Goal: Task Accomplishment & Management: Complete application form

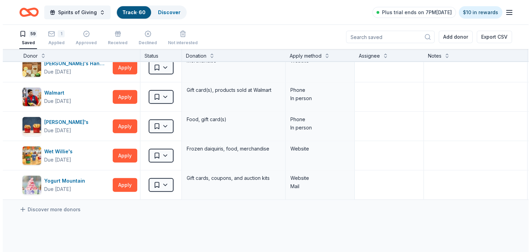
scroll to position [1589, 0]
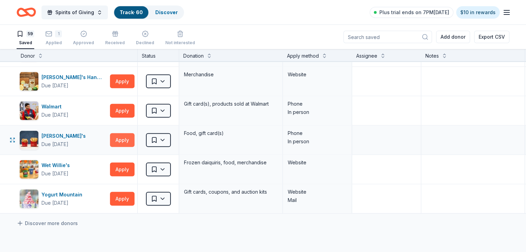
click at [134, 134] on button "Apply" at bounding box center [122, 140] width 25 height 14
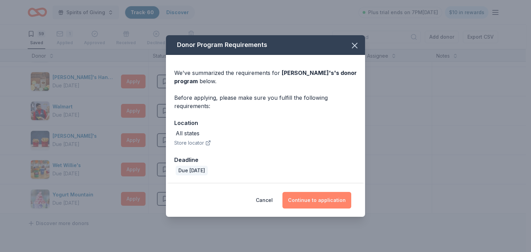
click at [314, 199] on button "Continue to application" at bounding box center [316, 200] width 69 height 17
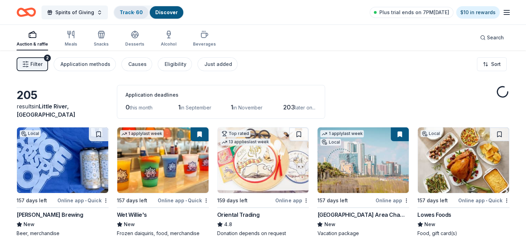
click at [137, 13] on link "Track · 60" at bounding box center [131, 12] width 23 height 6
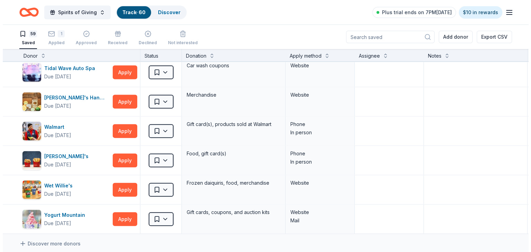
scroll to position [1547, 0]
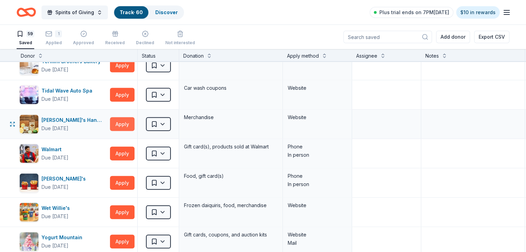
click at [133, 120] on button "Apply" at bounding box center [122, 125] width 25 height 14
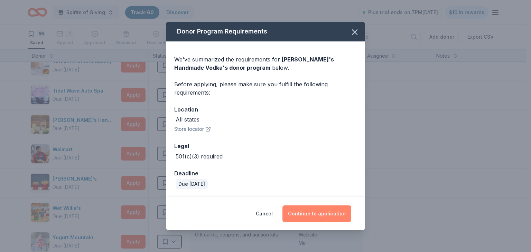
click at [321, 212] on button "Continue to application" at bounding box center [316, 214] width 69 height 17
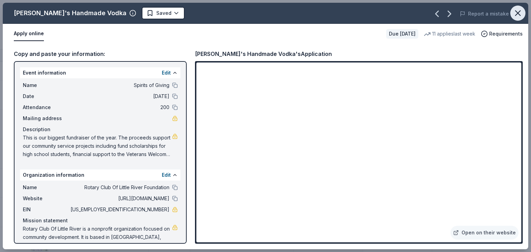
click at [518, 12] on icon "button" at bounding box center [518, 13] width 10 height 10
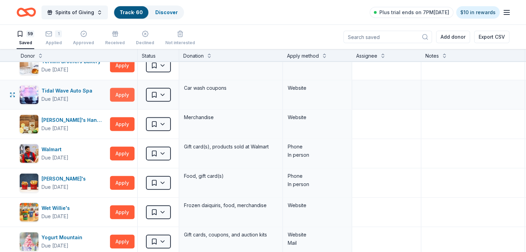
click at [133, 90] on button "Apply" at bounding box center [122, 95] width 25 height 14
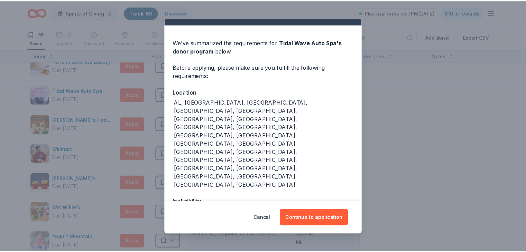
scroll to position [26, 0]
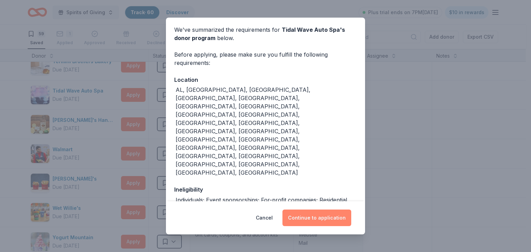
click at [311, 216] on button "Continue to application" at bounding box center [316, 218] width 69 height 17
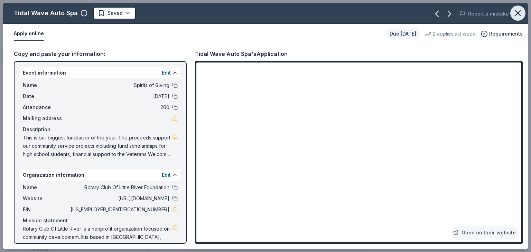
click at [516, 13] on icon "button" at bounding box center [518, 13] width 10 height 10
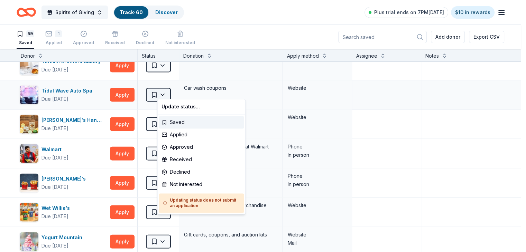
click at [174, 90] on html "Spirits of Giving Track · 60 Discover Plus trial ends on 7PM[DATE] $10 in rewar…" at bounding box center [263, 126] width 526 height 252
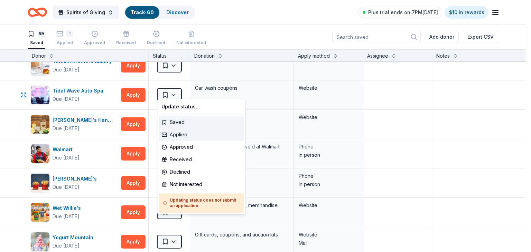
click at [180, 136] on div "Applied" at bounding box center [201, 135] width 85 height 12
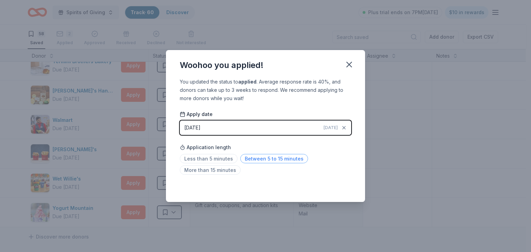
click at [246, 158] on span "Between 5 to 15 minutes" at bounding box center [274, 158] width 68 height 9
click at [348, 67] on icon "button" at bounding box center [349, 65] width 10 height 10
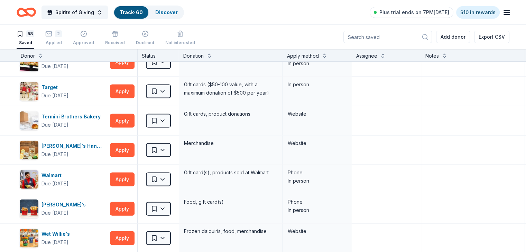
scroll to position [1477, 0]
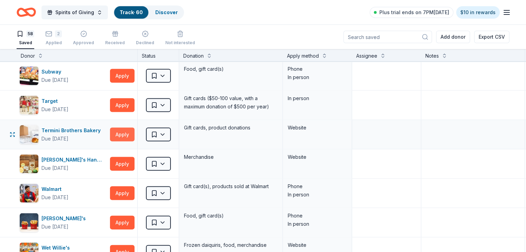
click at [134, 129] on button "Apply" at bounding box center [122, 135] width 25 height 14
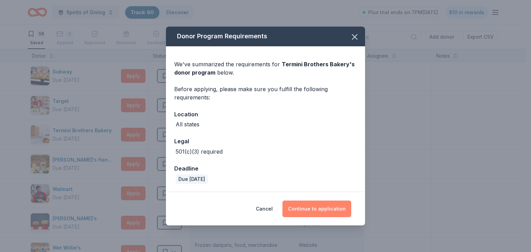
click at [322, 209] on button "Continue to application" at bounding box center [316, 209] width 69 height 17
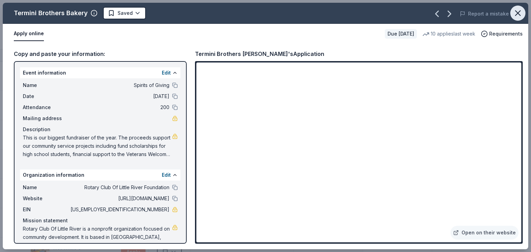
click at [517, 11] on icon "button" at bounding box center [518, 13] width 10 height 10
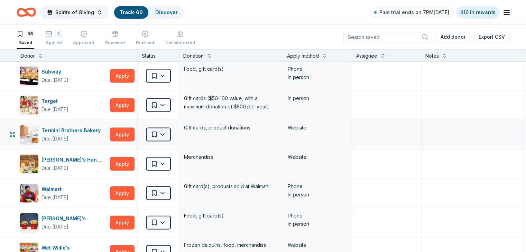
click at [174, 129] on html "Spirits of Giving Track · 60 Discover Plus trial ends on 7PM[DATE] $10 in rewar…" at bounding box center [263, 126] width 526 height 252
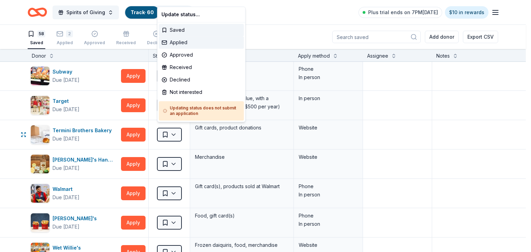
click at [185, 44] on div "Applied" at bounding box center [201, 42] width 85 height 12
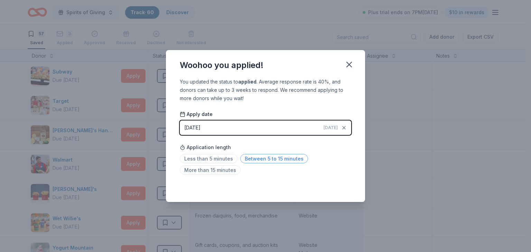
click at [247, 158] on span "Between 5 to 15 minutes" at bounding box center [274, 158] width 68 height 9
click at [348, 67] on icon "button" at bounding box center [349, 65] width 10 height 10
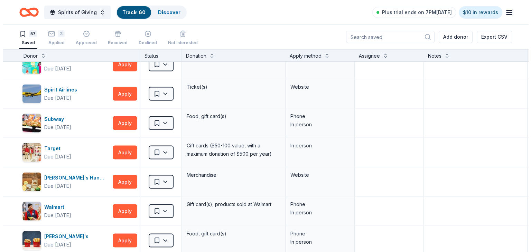
scroll to position [1422, 0]
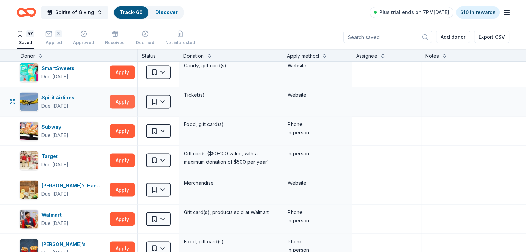
click at [130, 96] on button "Apply" at bounding box center [122, 102] width 25 height 14
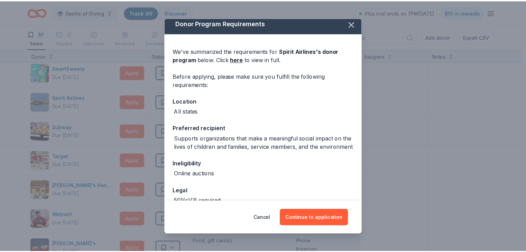
scroll to position [4, 0]
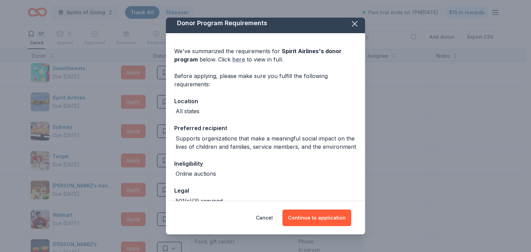
click at [239, 61] on link "here" at bounding box center [238, 59] width 13 height 8
click at [322, 216] on button "Continue to application" at bounding box center [316, 218] width 69 height 17
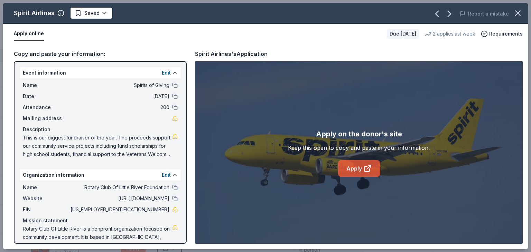
click at [363, 166] on icon at bounding box center [367, 169] width 8 height 8
click at [516, 11] on icon "button" at bounding box center [517, 13] width 5 height 5
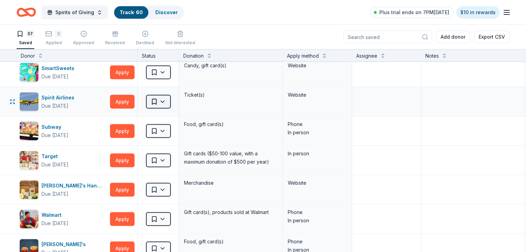
click at [176, 96] on html "Spirits of Giving Track · 60 Discover Plus trial ends on 7PM[DATE] $10 in rewar…" at bounding box center [263, 126] width 526 height 252
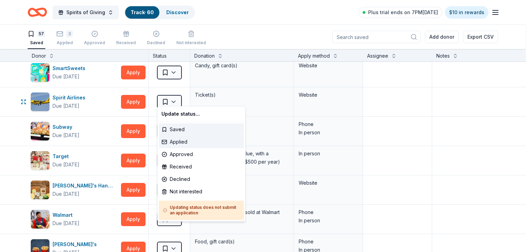
click at [182, 142] on div "Applied" at bounding box center [201, 142] width 85 height 12
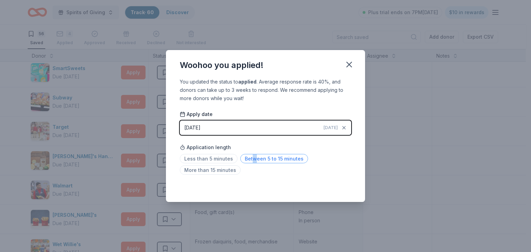
click at [252, 158] on span "Between 5 to 15 minutes" at bounding box center [274, 158] width 68 height 9
click at [350, 66] on icon "button" at bounding box center [349, 64] width 5 height 5
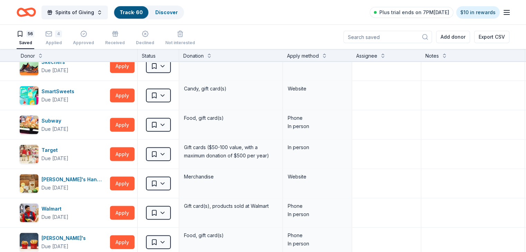
scroll to position [1395, 0]
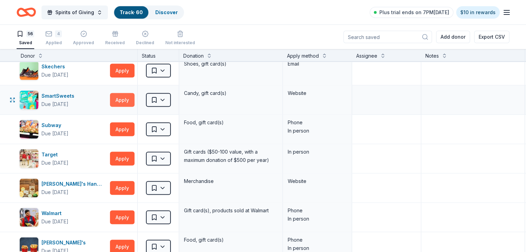
click at [133, 94] on button "Apply" at bounding box center [122, 100] width 25 height 14
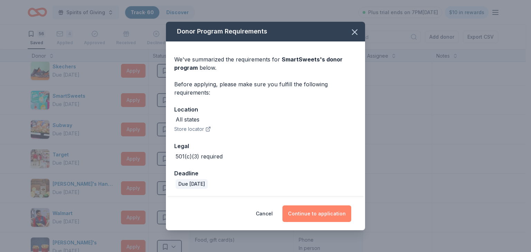
click at [322, 213] on button "Continue to application" at bounding box center [316, 214] width 69 height 17
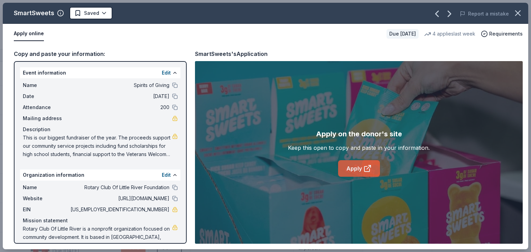
click at [366, 170] on icon at bounding box center [367, 169] width 8 height 8
click at [520, 14] on icon "button" at bounding box center [518, 13] width 10 height 10
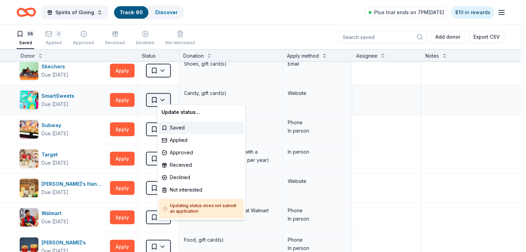
click at [174, 95] on html "Spirits of Giving Track · 60 Discover Plus trial ends on 7PM[DATE] $10 in rewar…" at bounding box center [263, 126] width 526 height 252
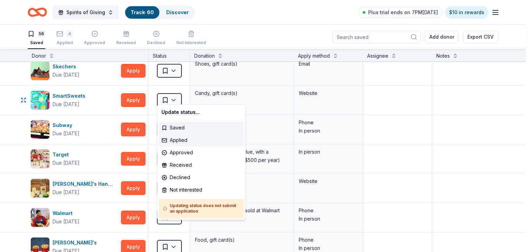
click at [175, 140] on div "Applied" at bounding box center [201, 140] width 85 height 12
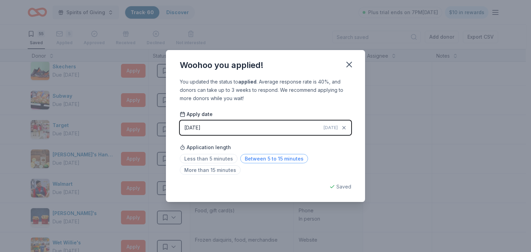
click at [257, 157] on span "Between 5 to 15 minutes" at bounding box center [274, 158] width 68 height 9
click at [348, 64] on icon "button" at bounding box center [349, 65] width 10 height 10
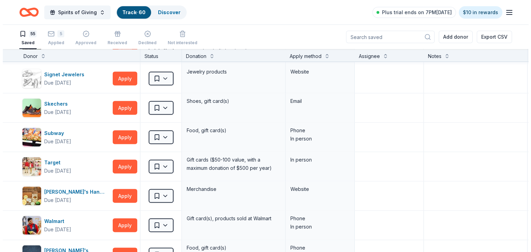
scroll to position [1353, 0]
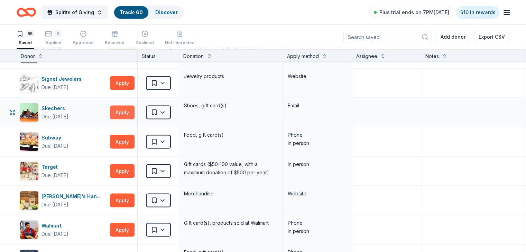
click at [134, 107] on button "Apply" at bounding box center [122, 112] width 25 height 14
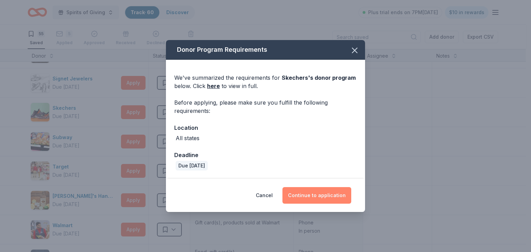
click at [323, 194] on button "Continue to application" at bounding box center [316, 195] width 69 height 17
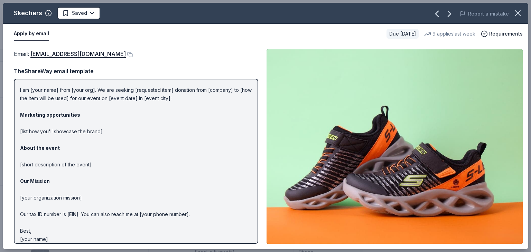
scroll to position [17, 0]
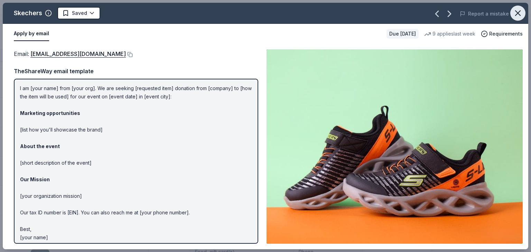
click at [520, 12] on icon "button" at bounding box center [518, 13] width 10 height 10
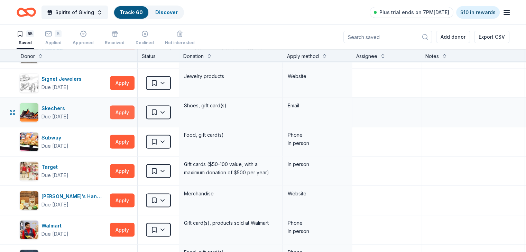
click at [134, 109] on button "Apply" at bounding box center [122, 112] width 25 height 14
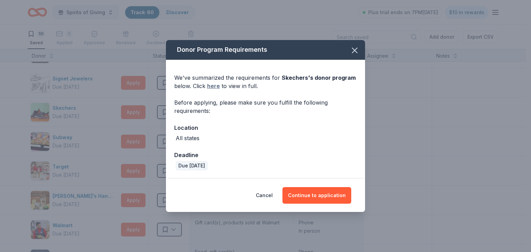
click at [212, 86] on link "here" at bounding box center [213, 86] width 13 height 8
click at [353, 53] on icon "button" at bounding box center [355, 51] width 10 height 10
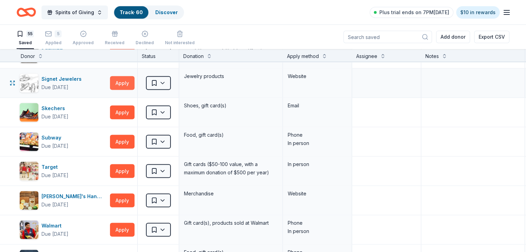
click at [131, 77] on button "Apply" at bounding box center [122, 83] width 25 height 14
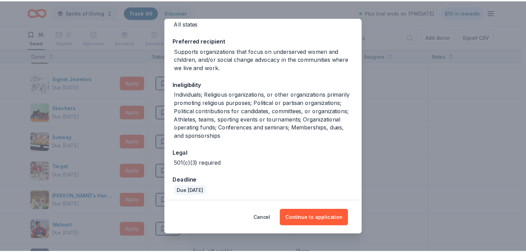
scroll to position [94, 0]
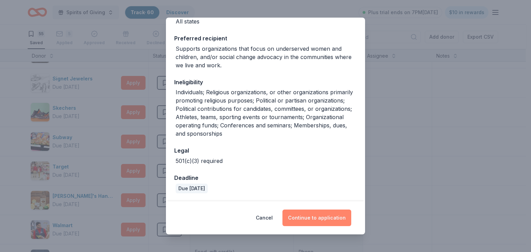
click at [321, 219] on button "Continue to application" at bounding box center [316, 218] width 69 height 17
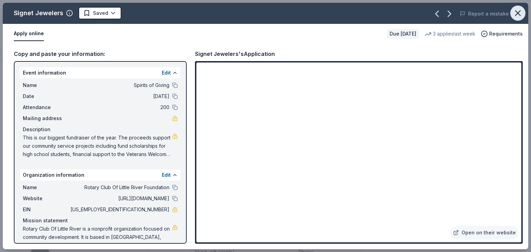
click at [516, 16] on icon "button" at bounding box center [518, 13] width 10 height 10
